Goal: Find specific page/section

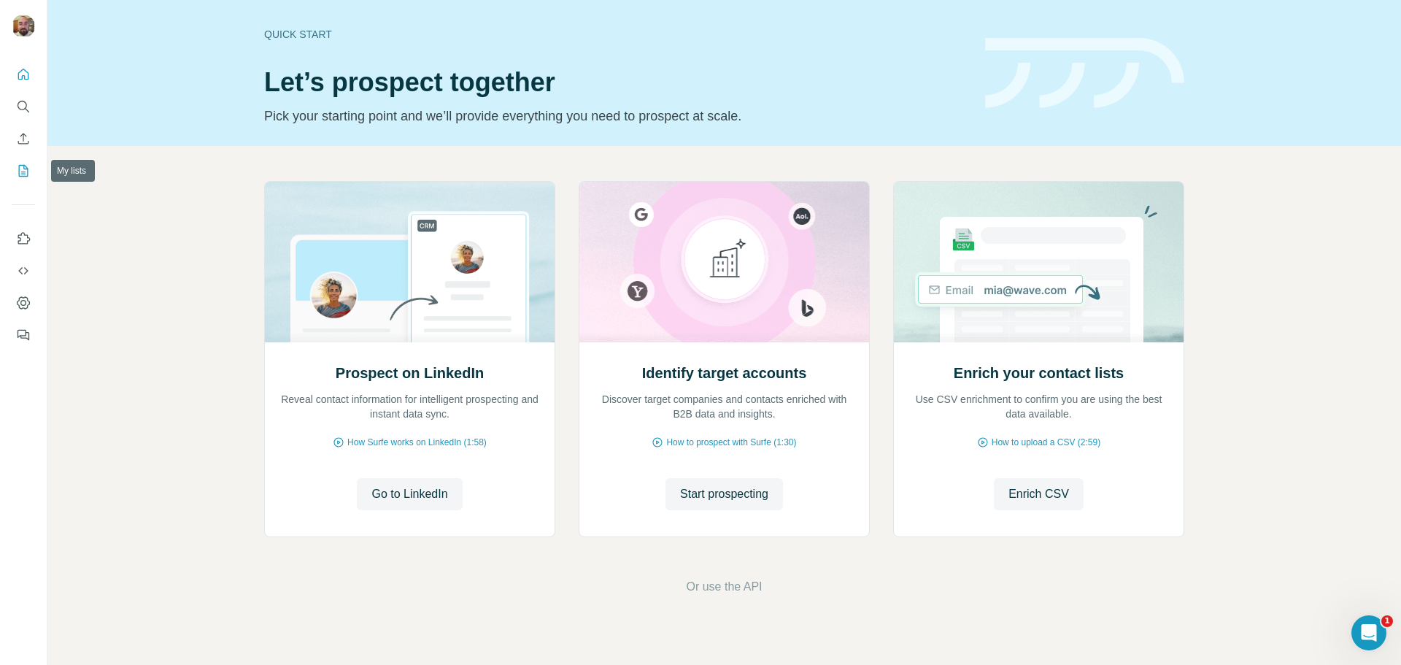
click at [23, 170] on icon "My lists" at bounding box center [23, 170] width 15 height 15
click at [22, 164] on icon "My lists" at bounding box center [23, 170] width 15 height 15
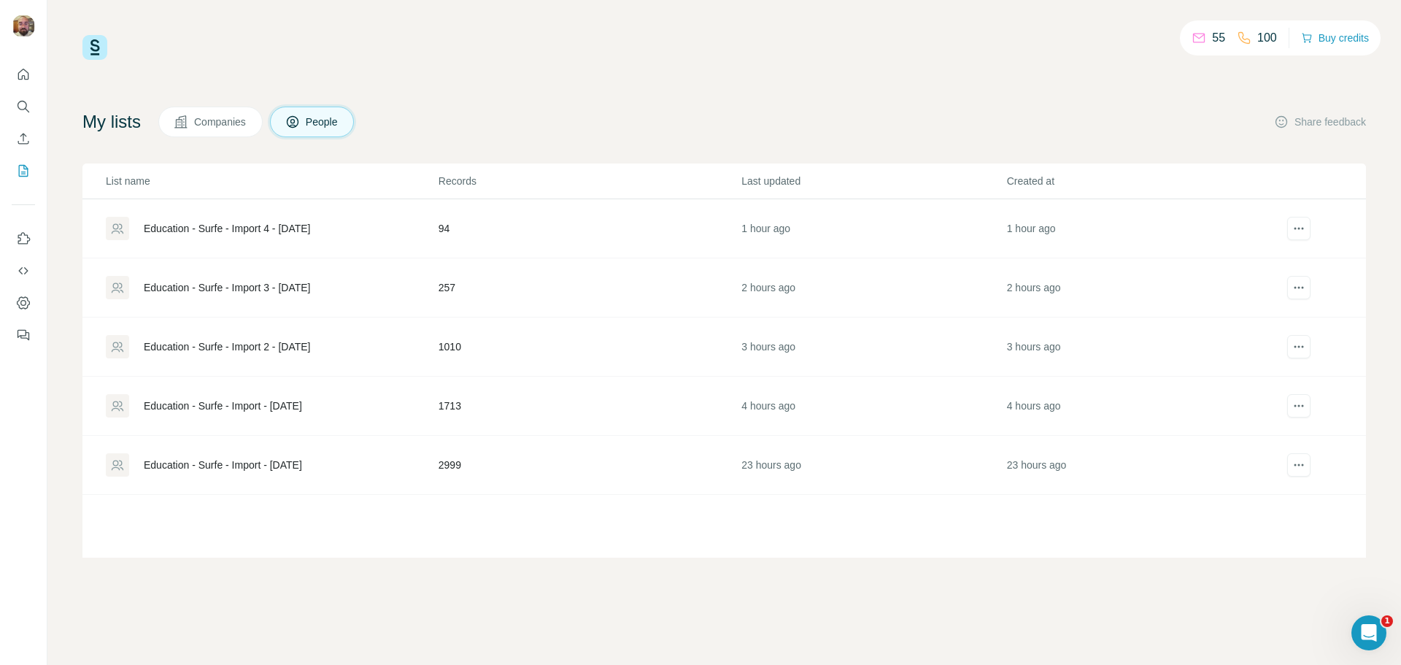
click at [285, 465] on div "Education - Surfe - Import - [DATE]" at bounding box center [223, 465] width 158 height 15
